Goal: Transaction & Acquisition: Subscribe to service/newsletter

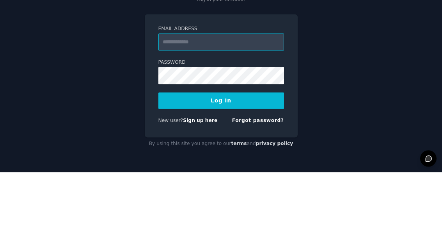
type input "**********"
click at [221, 169] on button "Log In" at bounding box center [221, 177] width 126 height 16
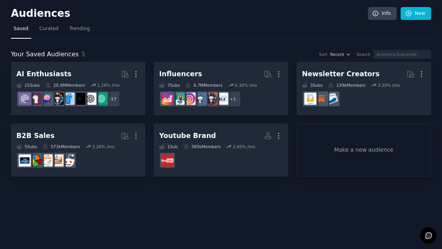
click at [383, 11] on link "Info" at bounding box center [382, 13] width 29 height 13
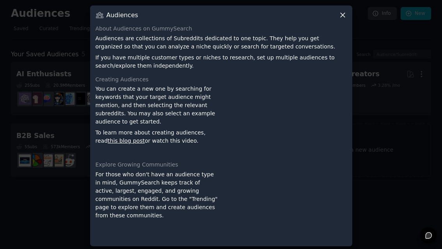
click at [343, 17] on icon at bounding box center [343, 15] width 4 height 4
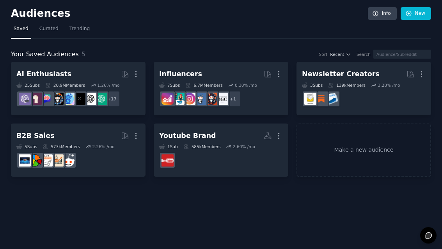
click at [429, 230] on button at bounding box center [428, 235] width 16 height 16
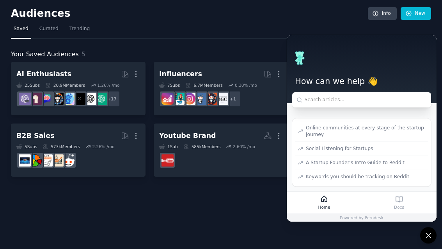
click at [424, 237] on button at bounding box center [428, 235] width 16 height 16
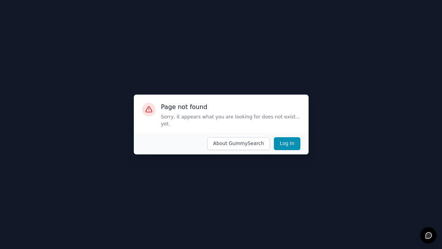
click at [292, 150] on button "Log In" at bounding box center [287, 143] width 26 height 13
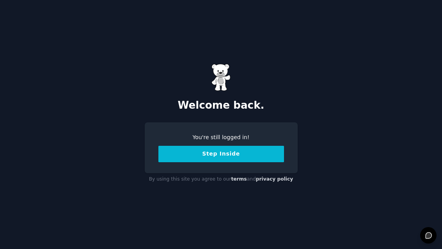
click at [263, 162] on button "Step Inside" at bounding box center [221, 154] width 126 height 16
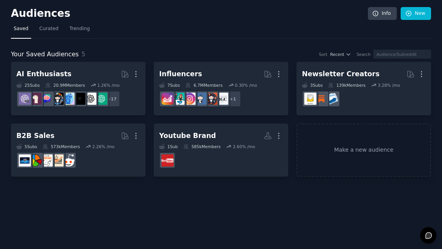
click at [39, 11] on h2 "Audiences" at bounding box center [189, 13] width 357 height 12
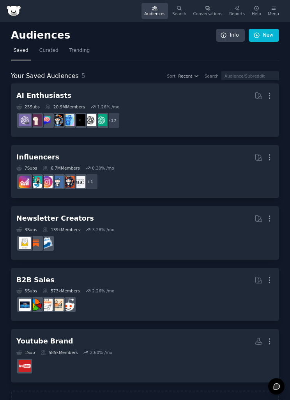
click at [0, 189] on div "Audiences Info New Saved Curated Trending Your Saved Audiences 5 Sort Recent Se…" at bounding box center [145, 228] width 290 height 412
click at [276, 13] on div "Menu" at bounding box center [273, 13] width 11 height 5
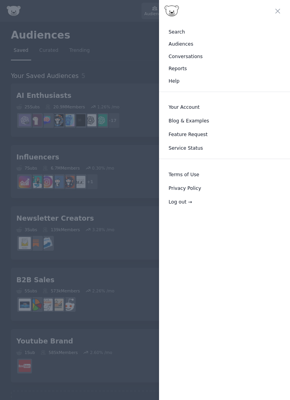
click at [202, 105] on link "Your Account" at bounding box center [225, 107] width 120 height 12
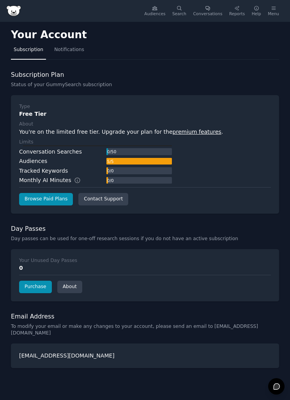
click at [63, 189] on div "Type Free Tier About You're on the limited free tier. Upgrade your plan for the…" at bounding box center [145, 154] width 252 height 102
click at [49, 197] on link "Browse Paid Plans" at bounding box center [46, 199] width 54 height 12
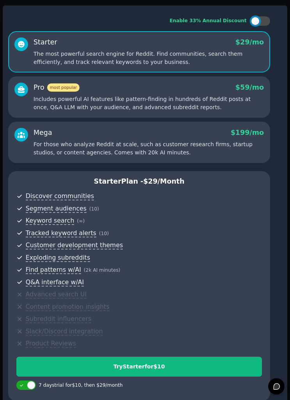
click at [196, 110] on p "Includes powerful AI features like pattern-finding in hundreds of Reddit posts …" at bounding box center [149, 103] width 231 height 16
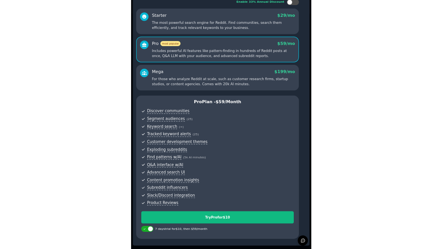
scroll to position [25, 0]
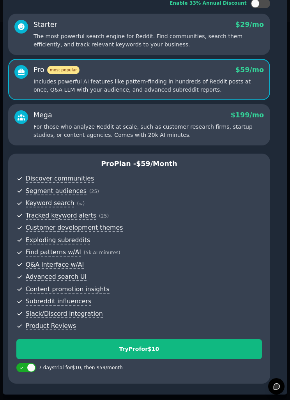
click at [185, 119] on div "Mega $ 199 /mo For those who analyze Reddit at scale, such as customer research…" at bounding box center [149, 124] width 231 height 29
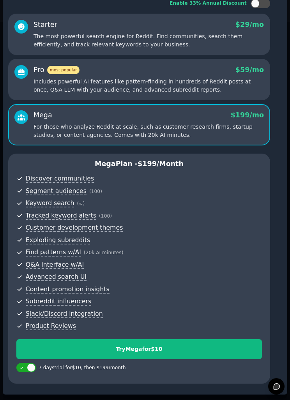
click at [206, 89] on p "Includes powerful AI features like pattern-finding in hundreds of Reddit posts …" at bounding box center [149, 86] width 231 height 16
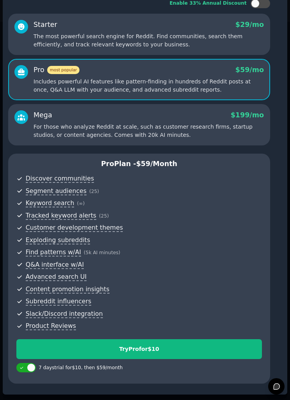
click at [212, 35] on p "The most powerful search engine for Reddit. Find communities, search them effic…" at bounding box center [149, 40] width 231 height 16
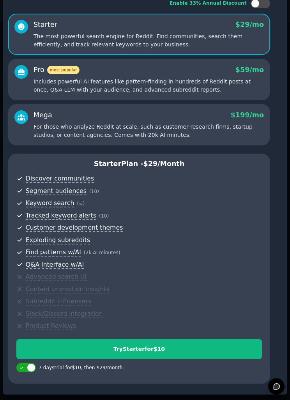
click at [201, 73] on div "Pro most popular $ 59 /mo Includes powerful AI features like pattern-finding in…" at bounding box center [149, 79] width 231 height 29
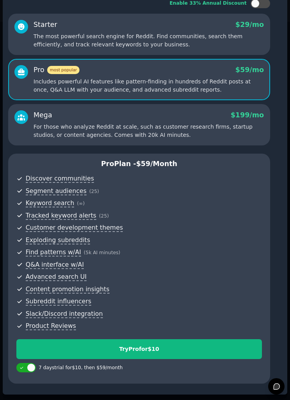
click at [192, 117] on div "Mega $ 199 /mo" at bounding box center [149, 115] width 231 height 10
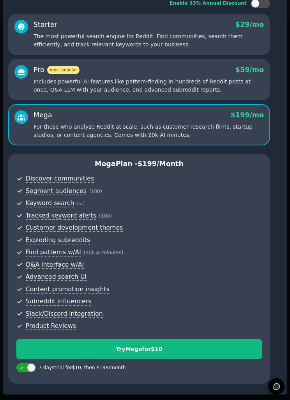
click at [198, 69] on div "Pro most popular $ 59 /mo" at bounding box center [149, 70] width 231 height 10
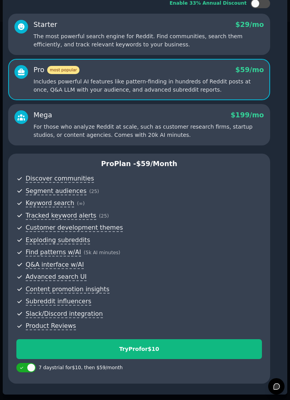
click at [219, 34] on p "The most powerful search engine for Reddit. Find communities, search them effic…" at bounding box center [149, 40] width 231 height 16
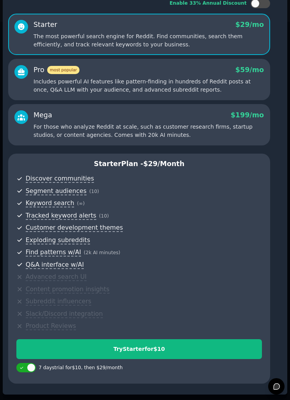
click at [205, 74] on div "Pro most popular $ 59 /mo Includes powerful AI features like pattern-finding in…" at bounding box center [149, 79] width 231 height 29
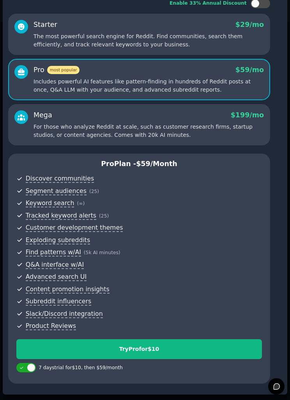
click at [205, 35] on p "The most powerful search engine for Reddit. Find communities, search them effic…" at bounding box center [149, 40] width 231 height 16
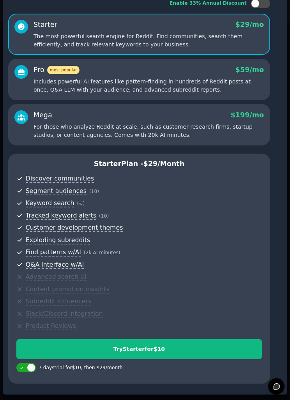
click at [199, 62] on div "Pro most popular $ 59 /mo Includes powerful AI features like pattern-finding in…" at bounding box center [139, 79] width 262 height 41
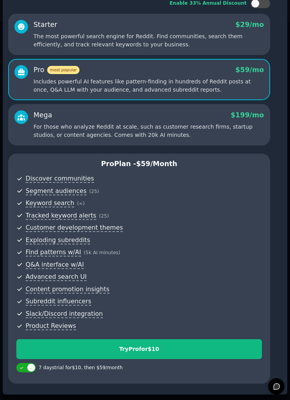
click at [159, 126] on p "For those who analyze Reddit at scale, such as customer research firms, startup…" at bounding box center [149, 131] width 231 height 16
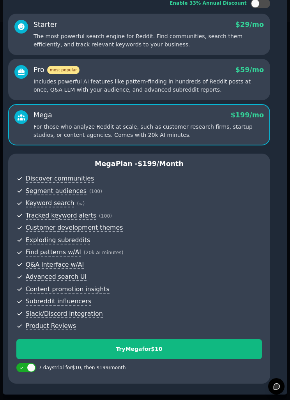
click at [188, 78] on p "Includes powerful AI features like pattern-finding in hundreds of Reddit posts …" at bounding box center [149, 86] width 231 height 16
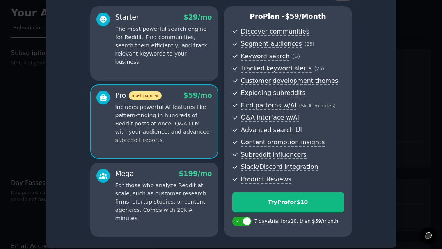
scroll to position [0, 0]
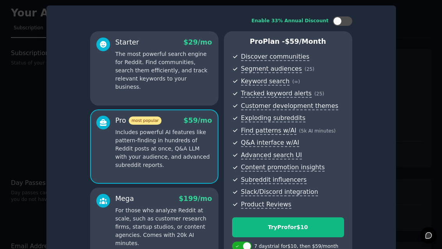
click at [413, 28] on div at bounding box center [221, 124] width 442 height 249
